Goal: Use online tool/utility: Use online tool/utility

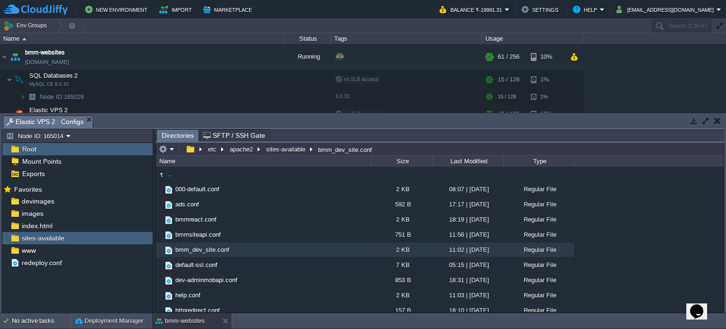
scroll to position [110, 0]
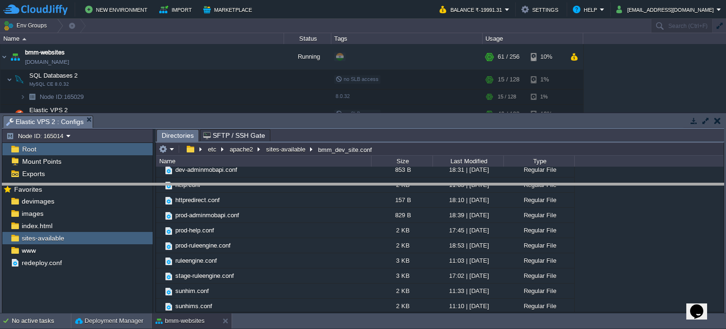
drag, startPoint x: 0, startPoint y: 0, endPoint x: 418, endPoint y: 206, distance: 466.1
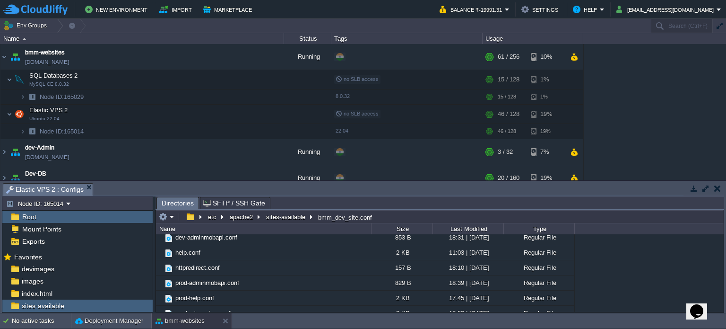
click at [720, 190] on button "button" at bounding box center [717, 188] width 7 height 9
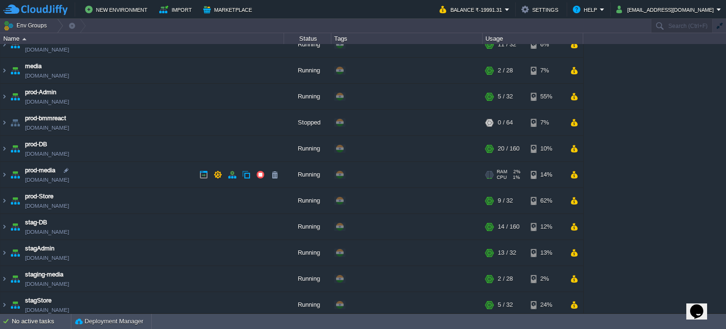
scroll to position [214, 0]
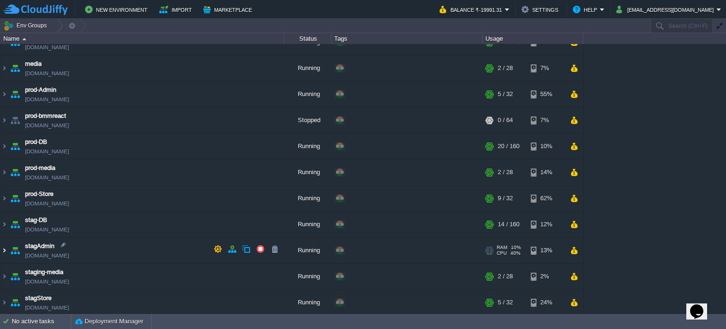
drag, startPoint x: 5, startPoint y: 247, endPoint x: 8, endPoint y: 244, distance: 5.0
click at [5, 247] on img at bounding box center [4, 250] width 8 height 26
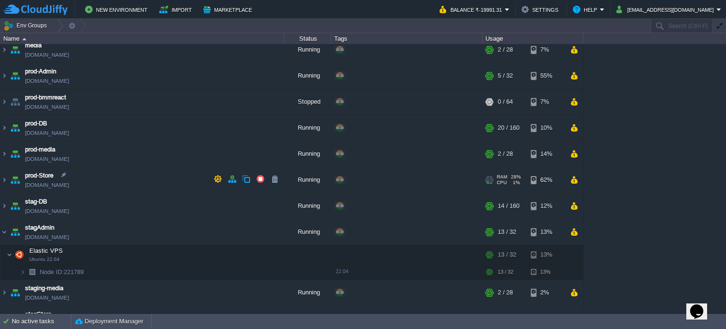
scroll to position [248, 0]
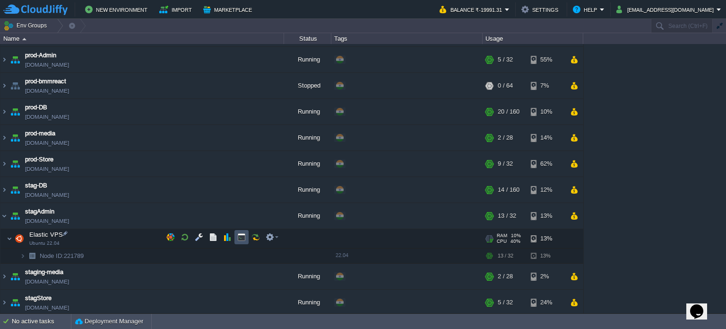
click at [242, 235] on button "button" at bounding box center [241, 237] width 9 height 9
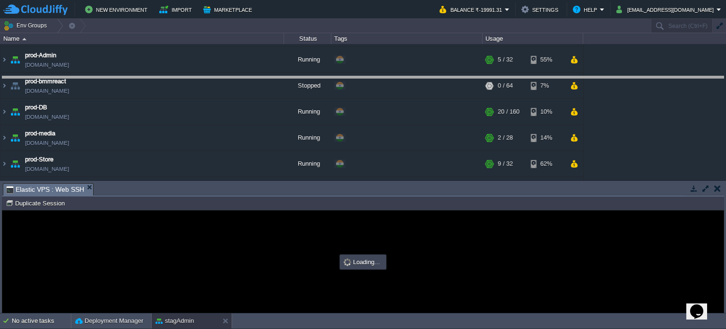
drag, startPoint x: 292, startPoint y: 193, endPoint x: 326, endPoint y: 86, distance: 113.1
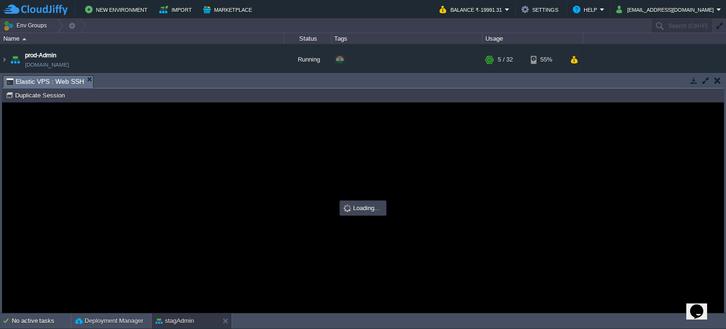
scroll to position [0, 0]
type input "#000000"
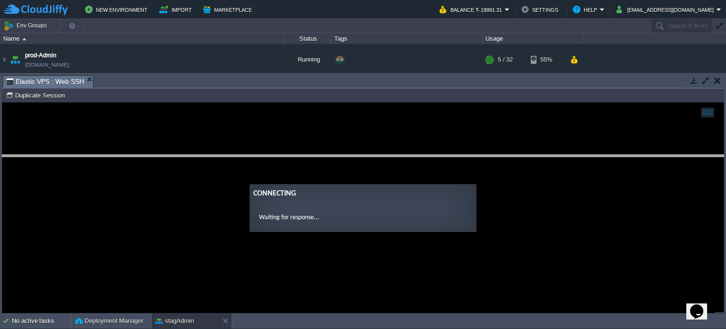
drag, startPoint x: 366, startPoint y: 83, endPoint x: 352, endPoint y: 246, distance: 163.8
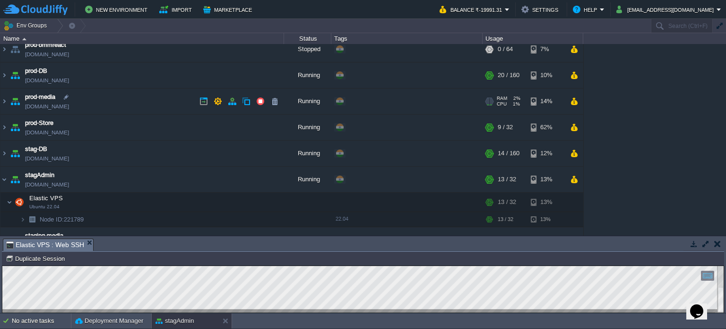
scroll to position [326, 0]
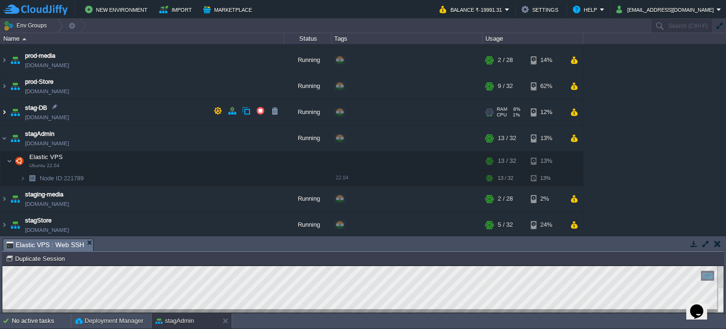
click at [3, 110] on img at bounding box center [4, 112] width 8 height 26
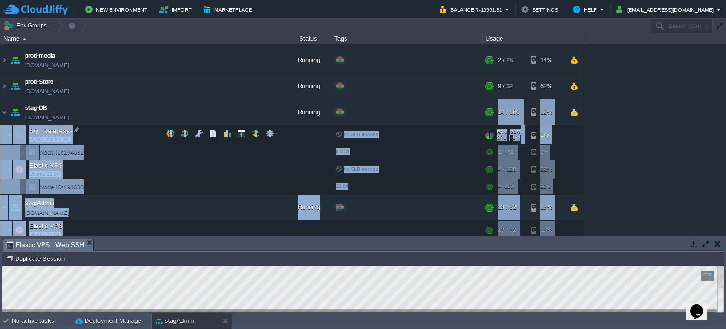
drag, startPoint x: 380, startPoint y: 252, endPoint x: 314, endPoint y: 156, distance: 116.6
click at [383, 113] on div "Env Groups Search (Ctrl+F) auto-gen Name Status Tags Usage bmm-websites [DOMAIN…" at bounding box center [363, 166] width 726 height 294
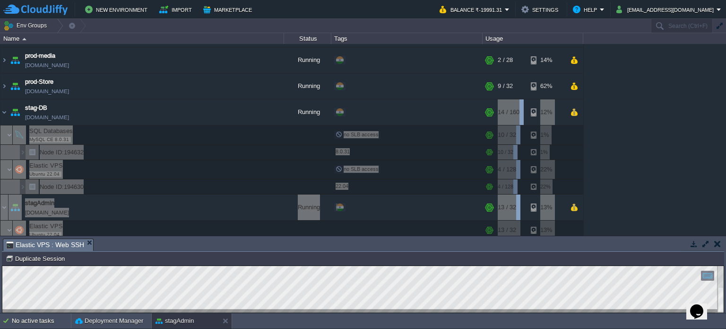
click at [329, 312] on div at bounding box center [363, 289] width 722 height 46
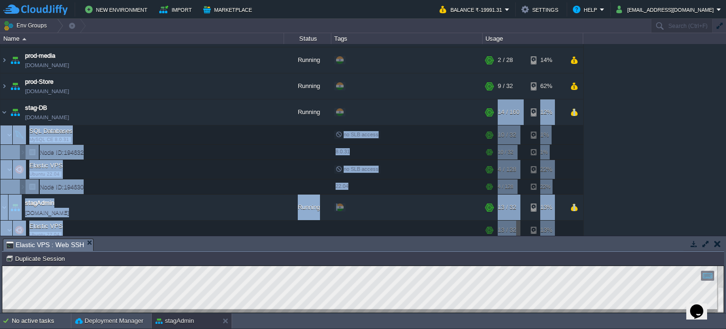
click at [618, 146] on div "bmm-websites [DOMAIN_NAME] Running + Add to Env Group RAM 23% CPU 13% 61 / 256 …" at bounding box center [363, 140] width 726 height 192
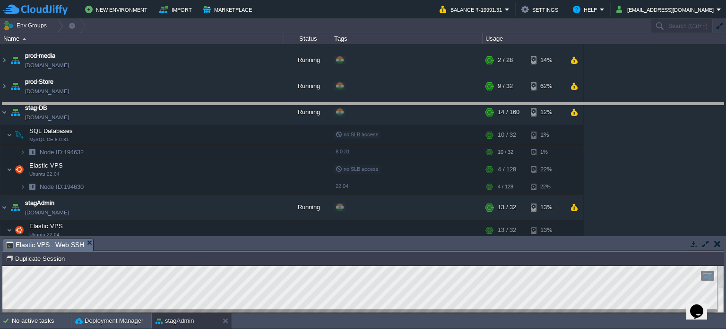
drag, startPoint x: 381, startPoint y: 251, endPoint x: 352, endPoint y: 116, distance: 137.9
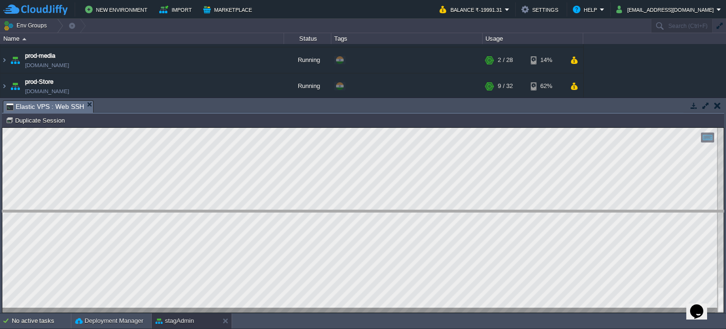
drag, startPoint x: 295, startPoint y: 111, endPoint x: 299, endPoint y: 212, distance: 101.3
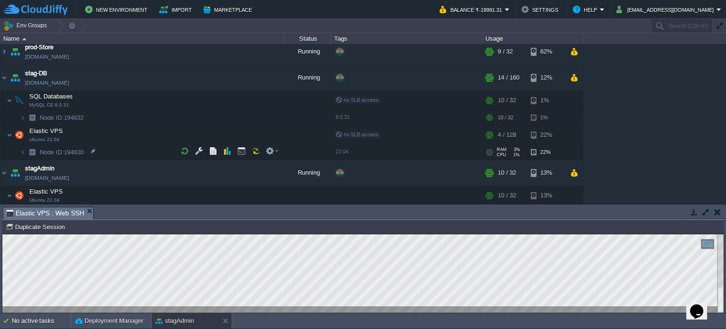
scroll to position [373, 0]
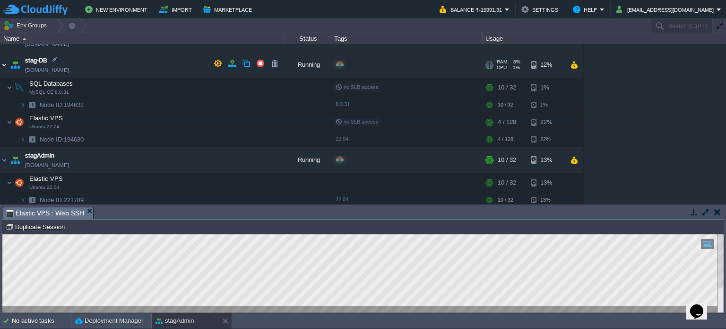
click at [5, 63] on img at bounding box center [4, 65] width 8 height 26
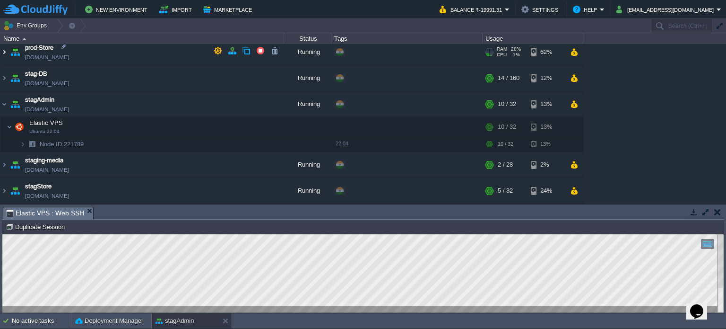
scroll to position [357, 0]
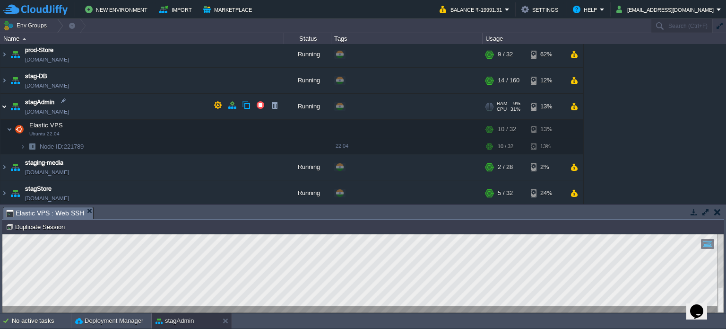
click at [4, 102] on img at bounding box center [4, 107] width 8 height 26
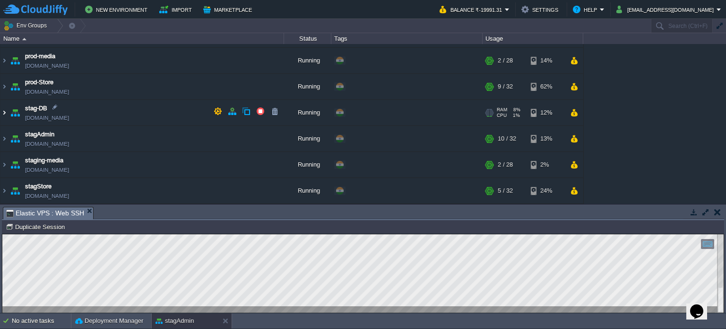
scroll to position [323, 0]
